Goal: Task Accomplishment & Management: Complete application form

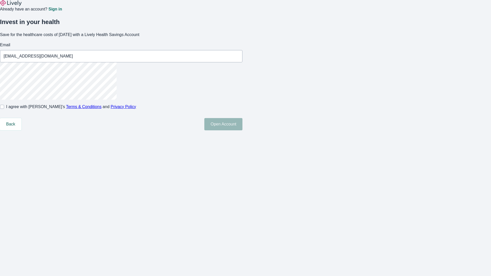
click at [4, 109] on input "I agree with Lively’s Terms & Conditions and Privacy Policy" at bounding box center [2, 107] width 4 height 4
checkbox input "true"
click at [242, 130] on button "Open Account" at bounding box center [223, 124] width 38 height 12
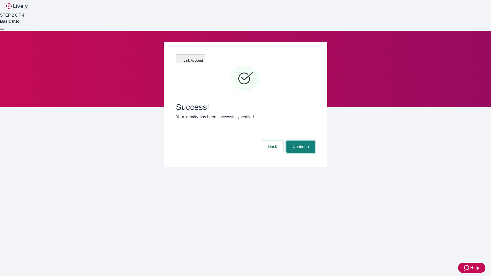
click at [300, 141] on button "Continue" at bounding box center [300, 147] width 29 height 12
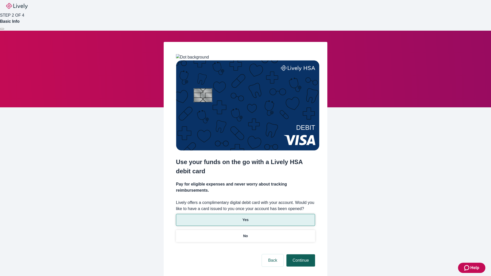
click at [245, 217] on p "Yes" at bounding box center [245, 219] width 6 height 5
click at [300, 254] on button "Continue" at bounding box center [300, 260] width 29 height 12
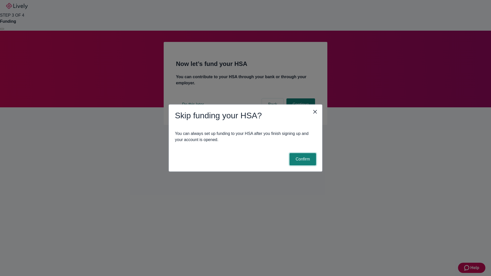
click at [302, 159] on button "Confirm" at bounding box center [302, 159] width 27 height 12
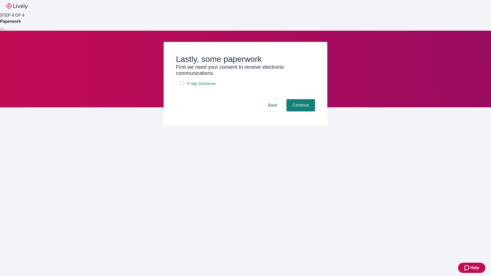
click at [182, 86] on input "E-Sign Disclosure" at bounding box center [182, 84] width 4 height 4
checkbox input "true"
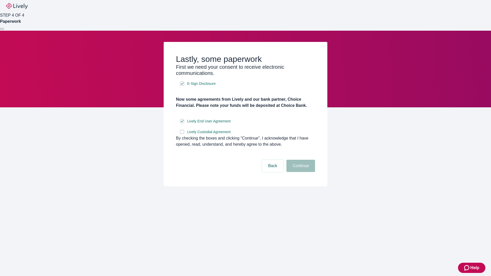
click at [182, 134] on input "Lively Custodial Agreement" at bounding box center [182, 132] width 4 height 4
checkbox input "true"
click at [300, 172] on button "Continue" at bounding box center [300, 166] width 29 height 12
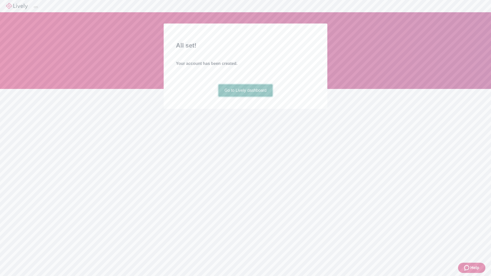
click at [245, 97] on link "Go to Lively dashboard" at bounding box center [245, 90] width 54 height 12
